Goal: Participate in discussion

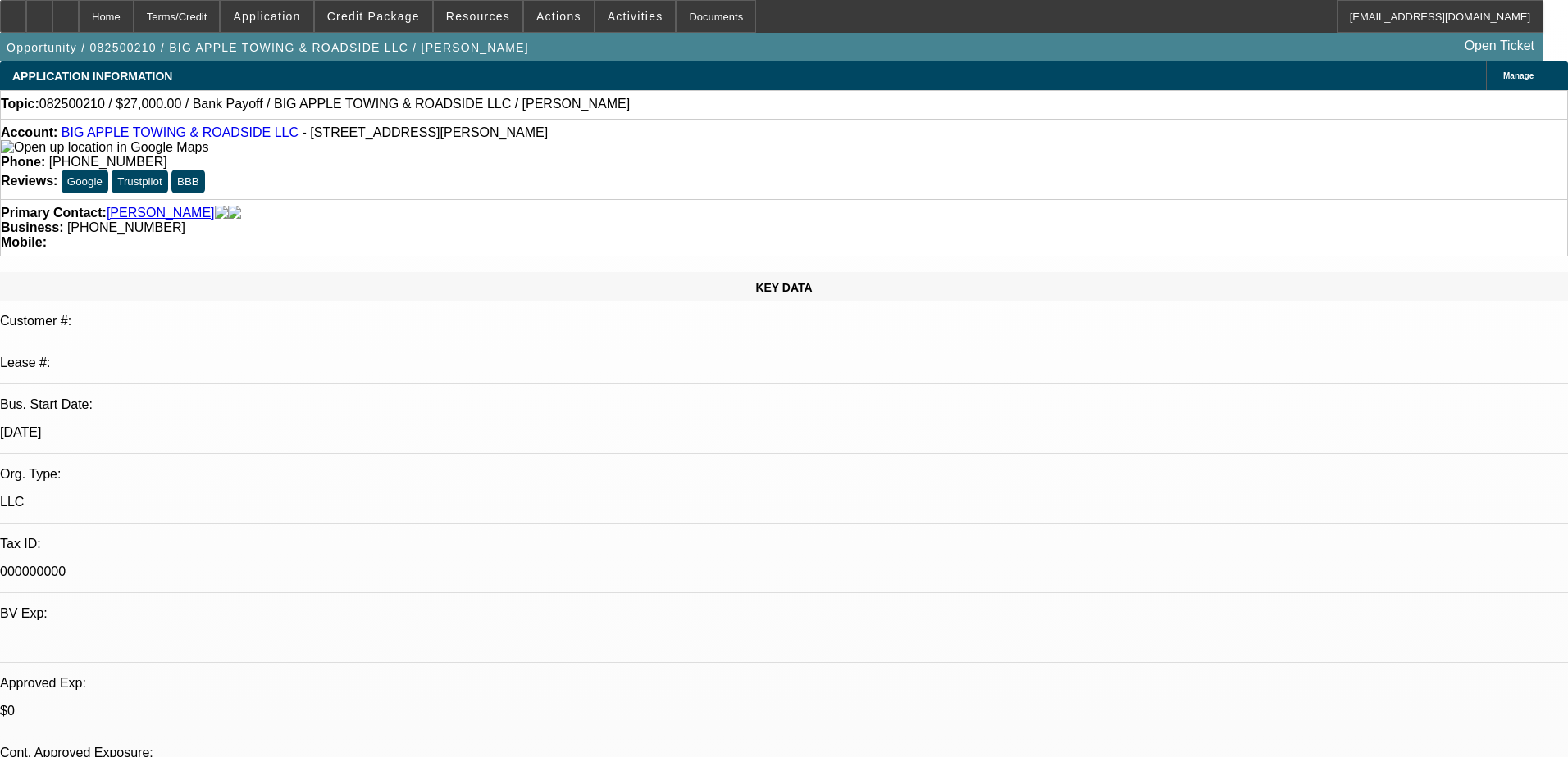
select select "0.1"
select select "2"
select select "0"
select select "6"
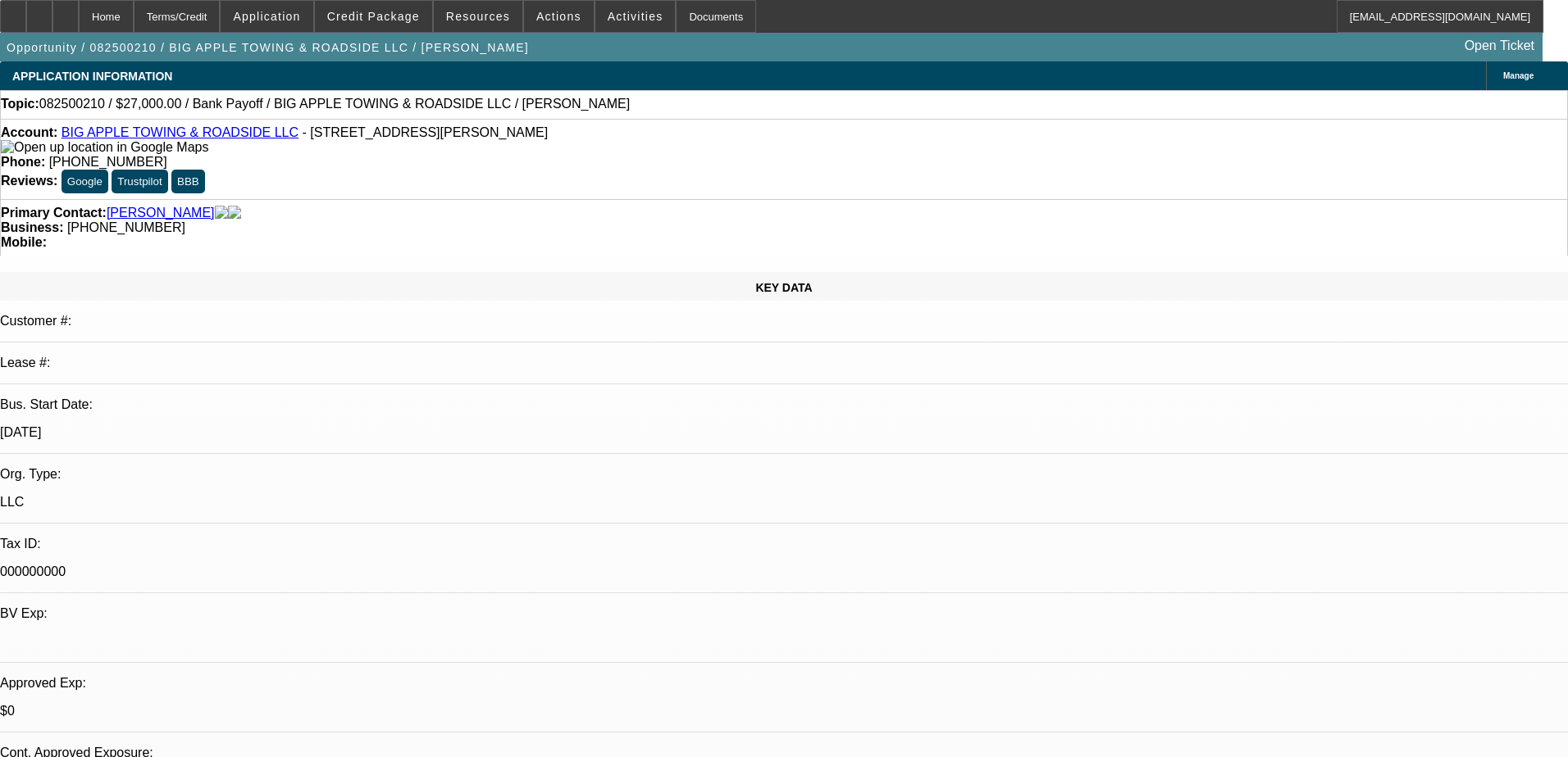
select select "0"
select select "2"
select select "0"
select select "6"
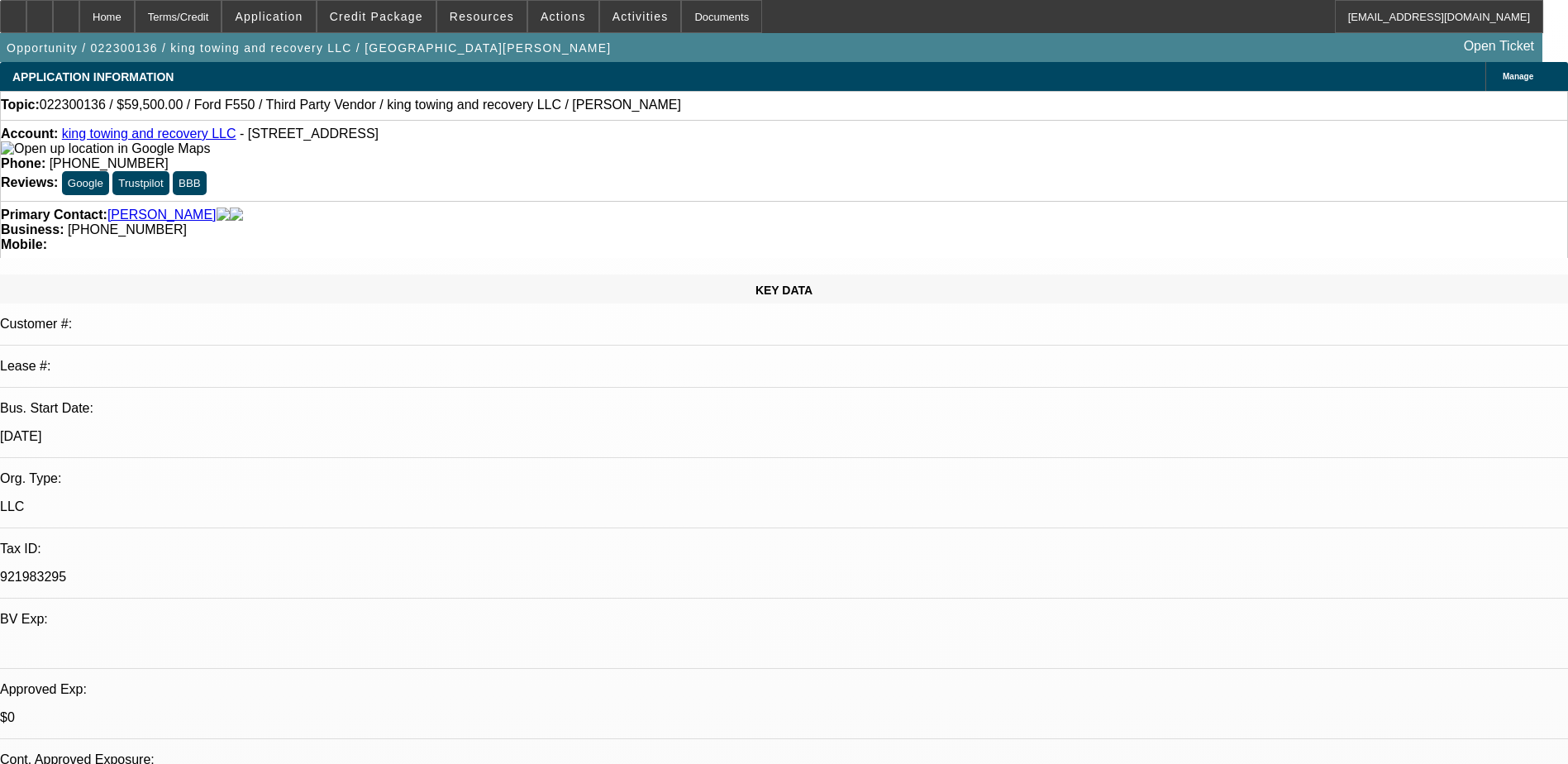
select select "0"
select select "2"
select select "0.1"
select select "2"
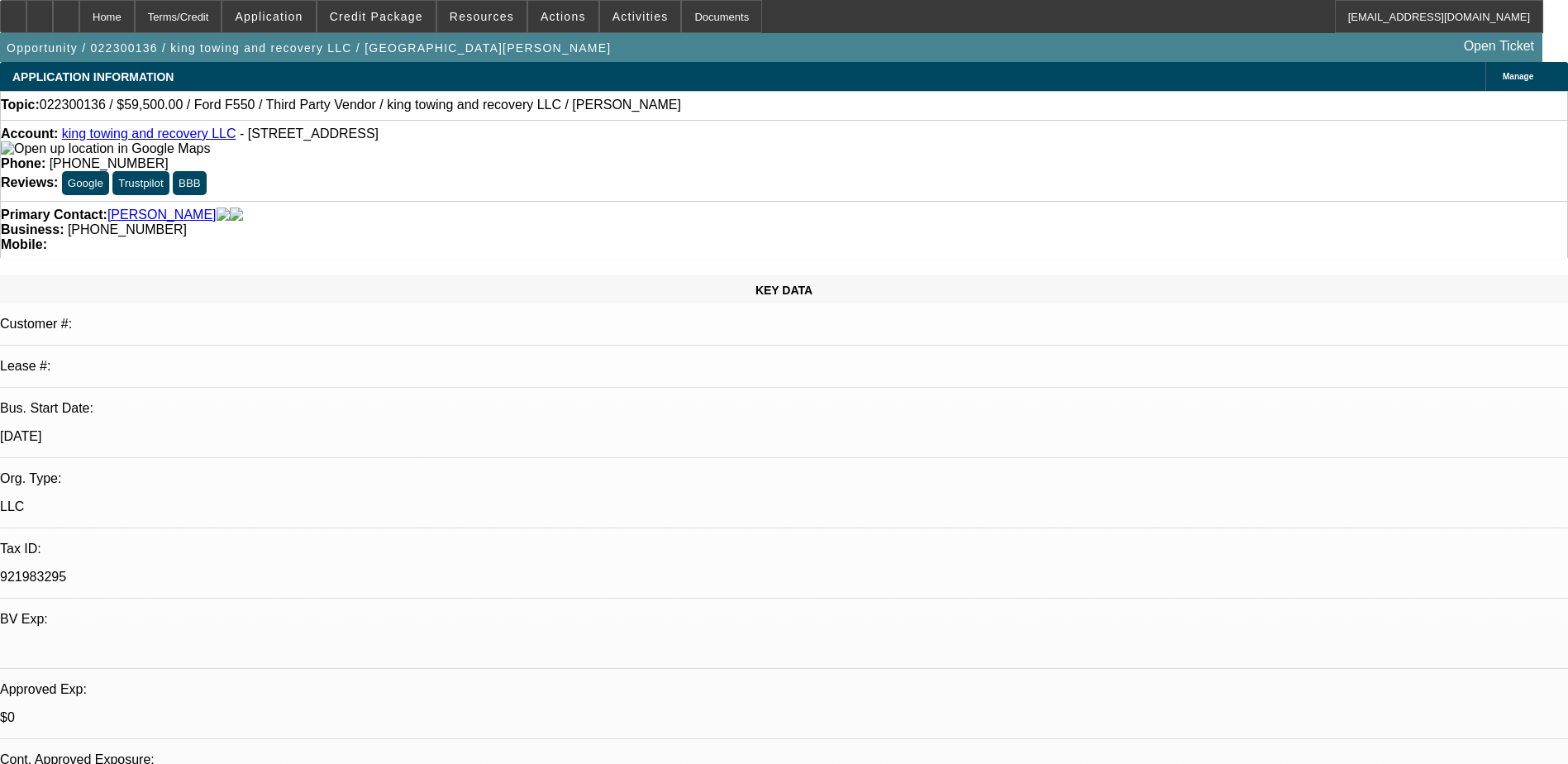
select select "0.1"
select select "2"
select select "0.1"
select select "1"
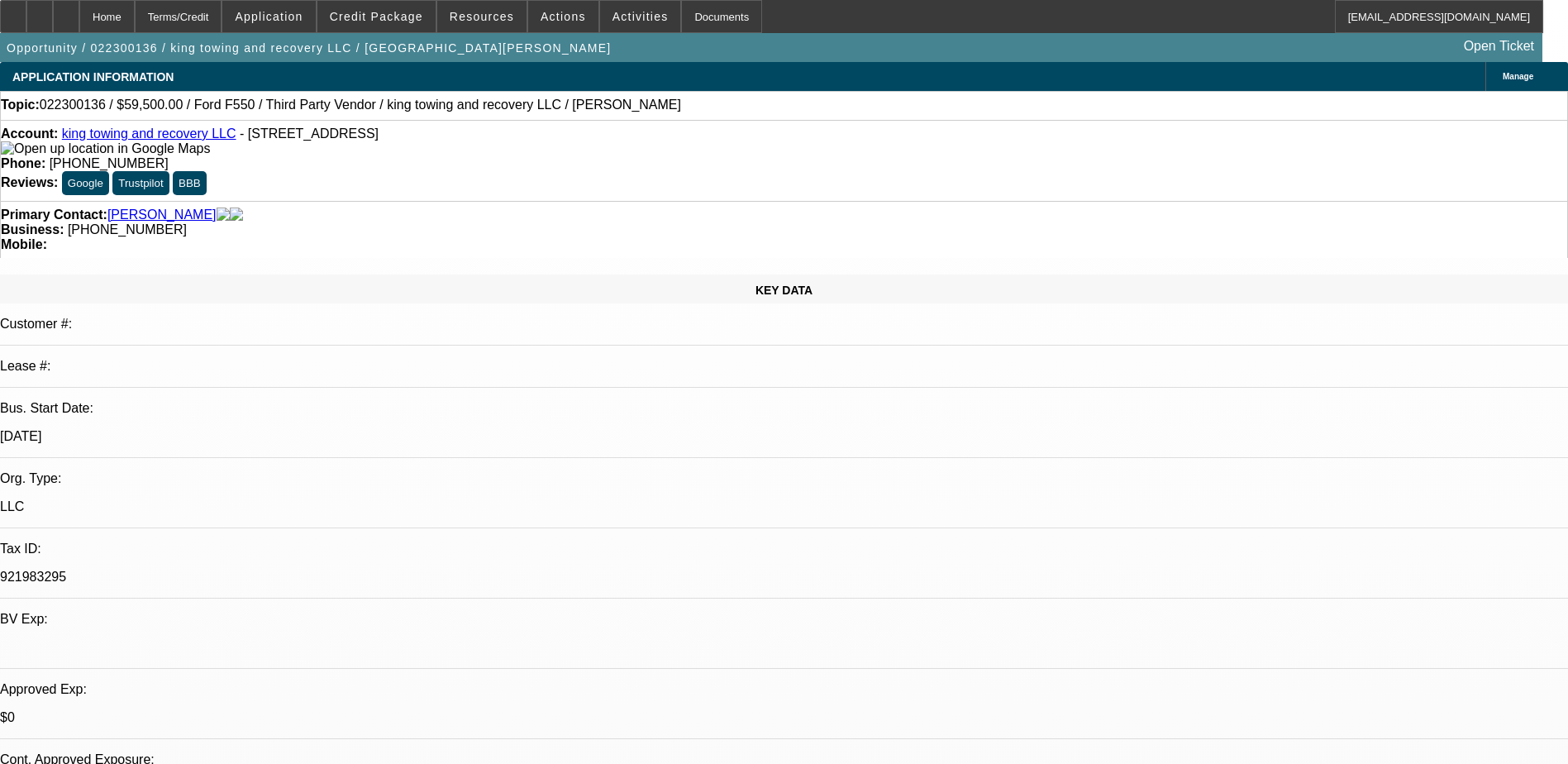
select select "2"
select select "4"
select select "1"
select select "2"
select select "4"
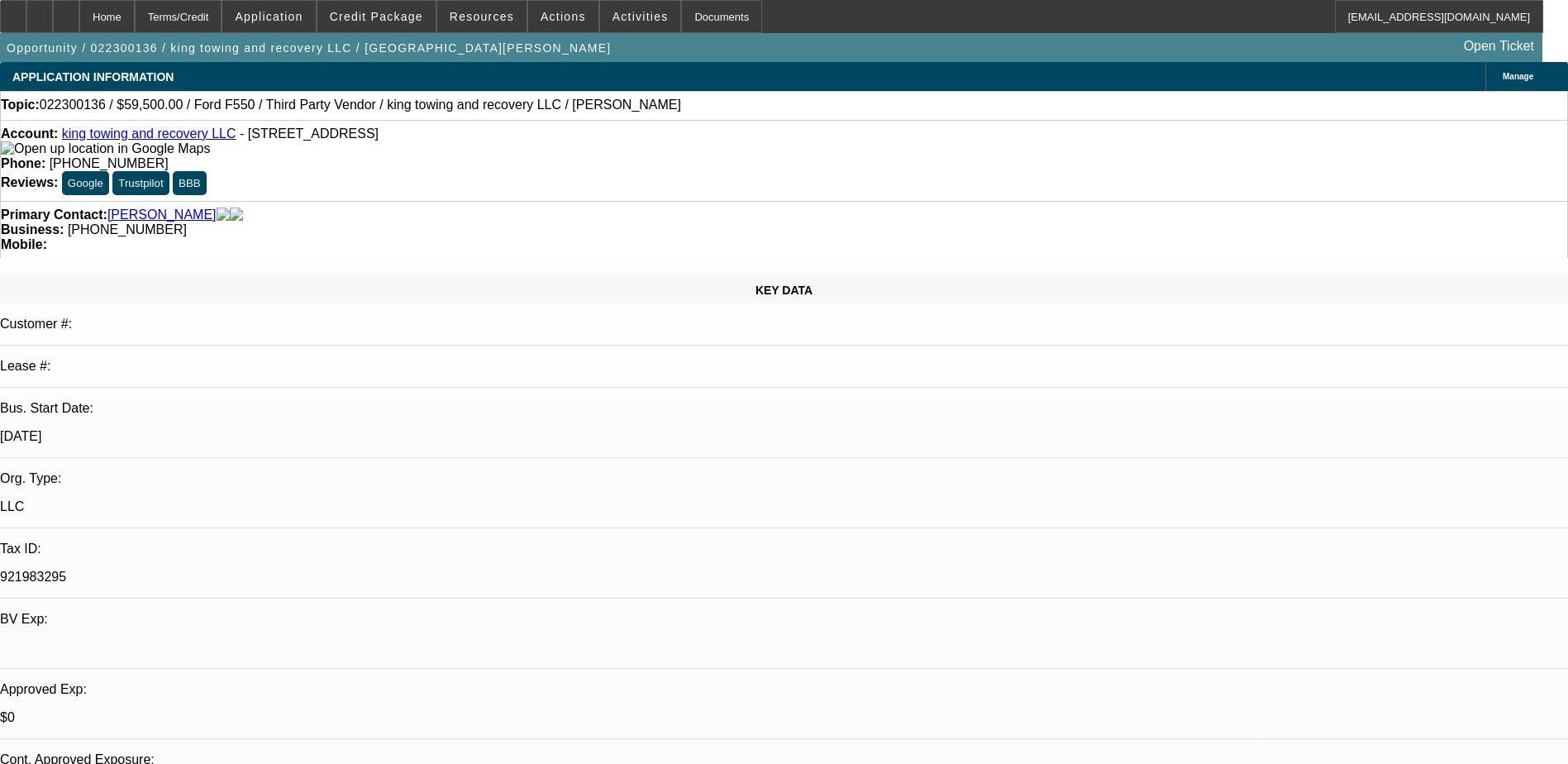
select select "1"
select select "2"
select select "4"
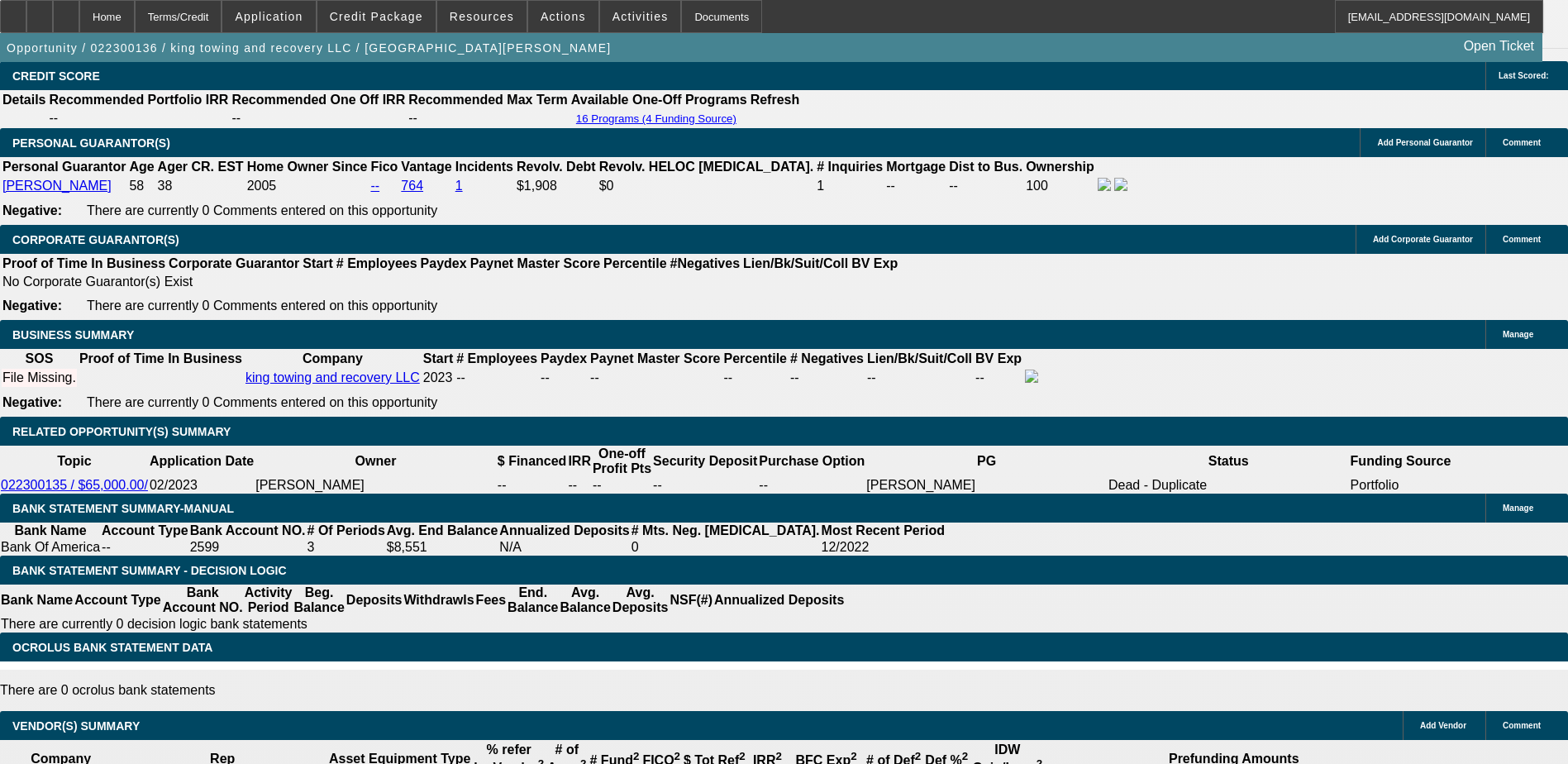
scroll to position [2316, 0]
